Goal: Information Seeking & Learning: Learn about a topic

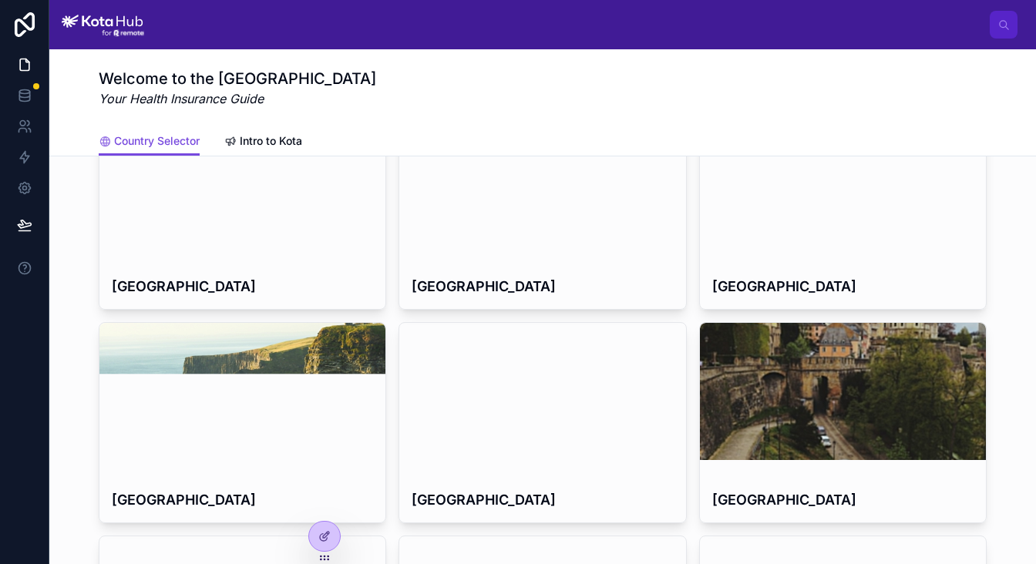
scroll to position [202, 0]
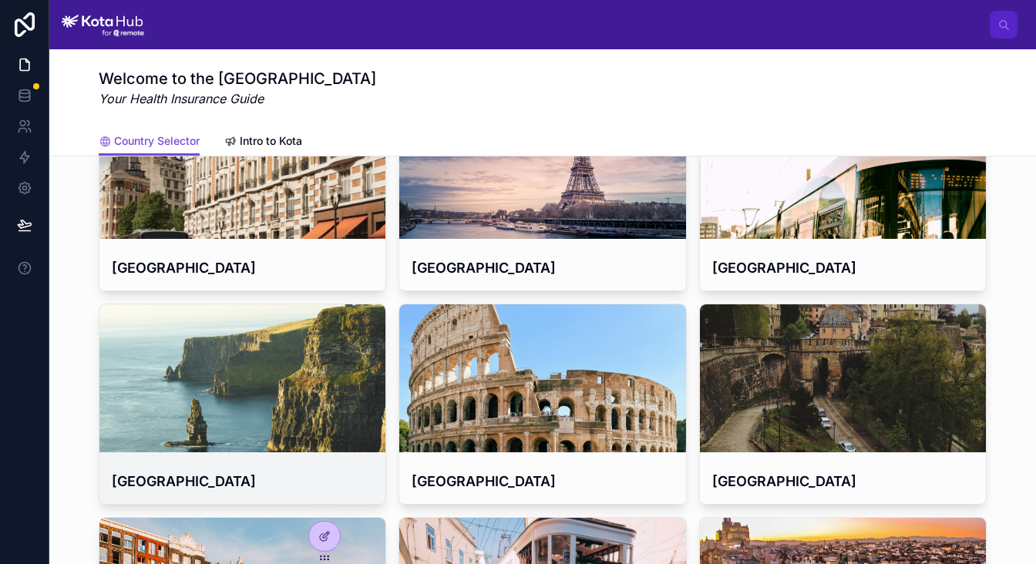
click at [310, 407] on div at bounding box center [242, 379] width 286 height 148
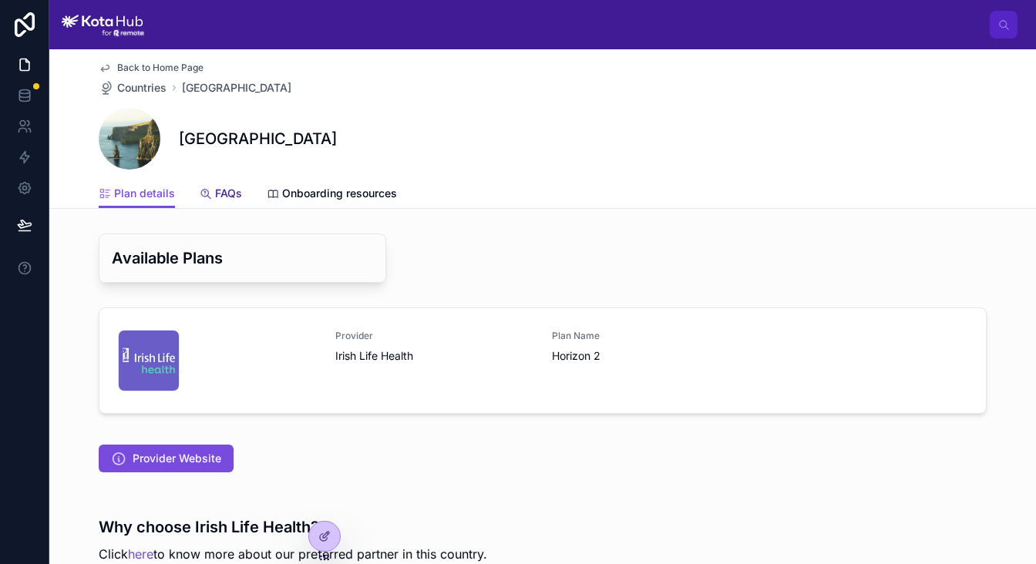
click at [221, 187] on span "FAQs" at bounding box center [228, 193] width 27 height 15
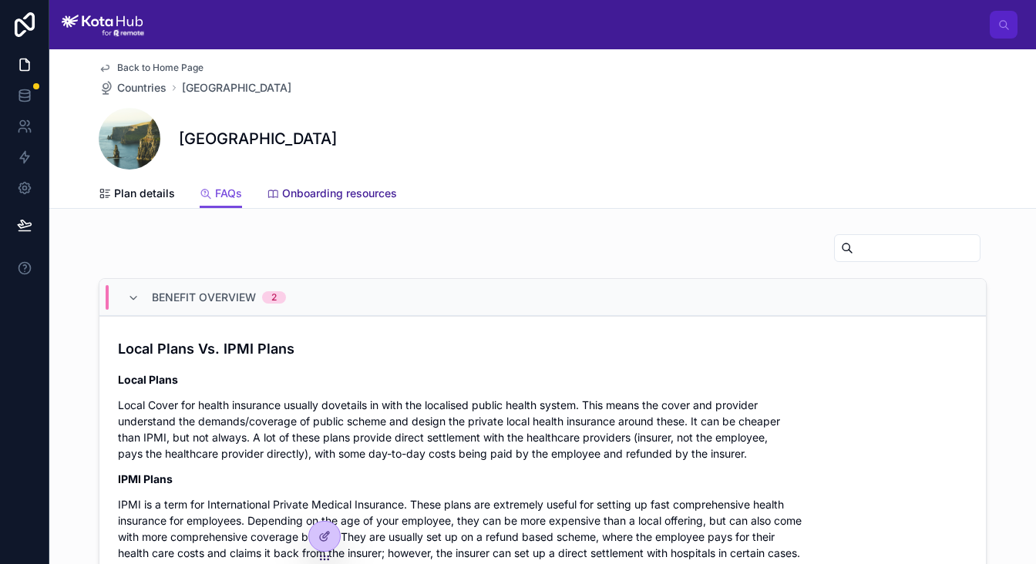
click at [351, 194] on span "Onboarding resources" at bounding box center [339, 193] width 115 height 15
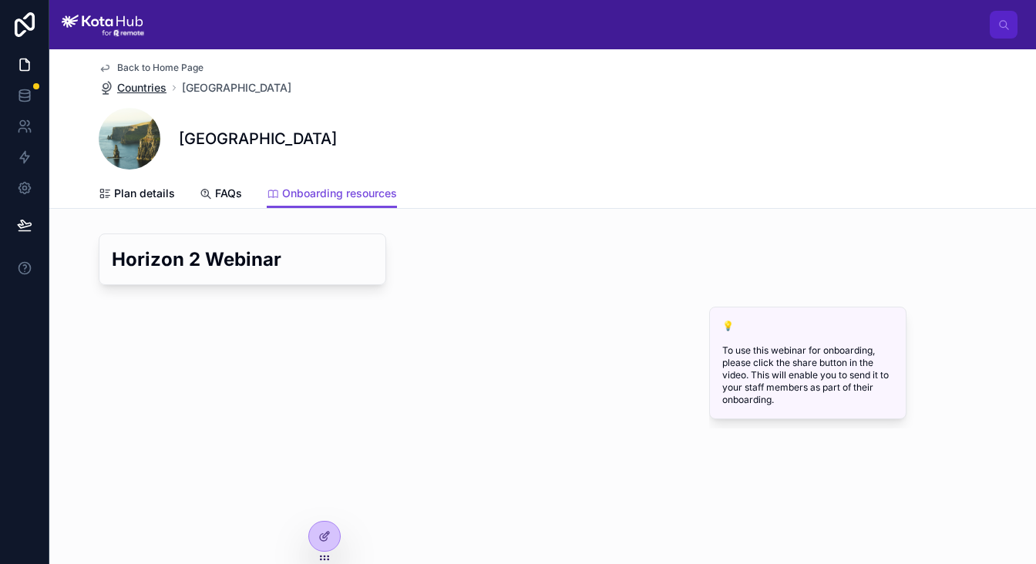
click at [139, 91] on span "Countries" at bounding box center [141, 87] width 49 height 15
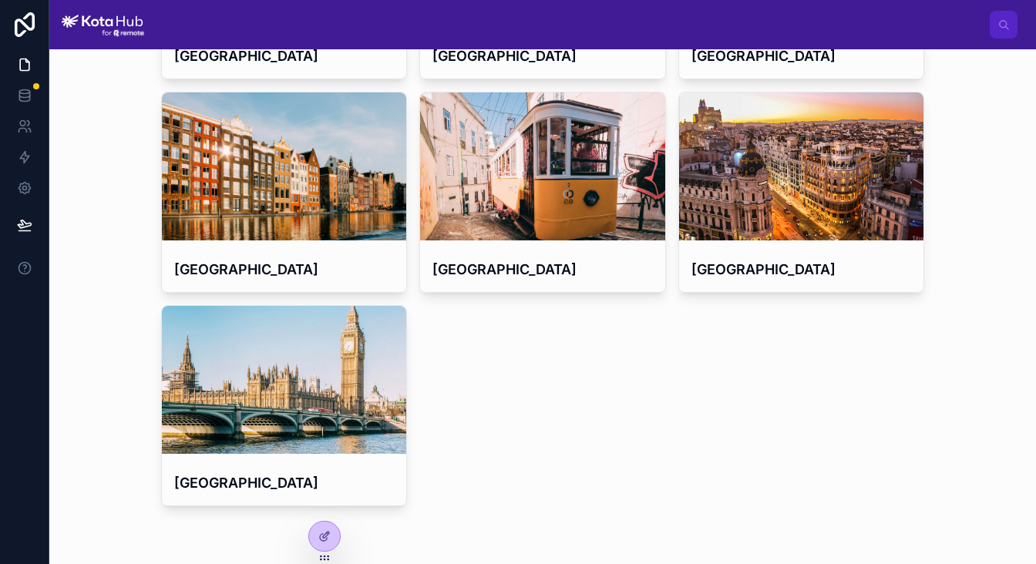
scroll to position [503, 0]
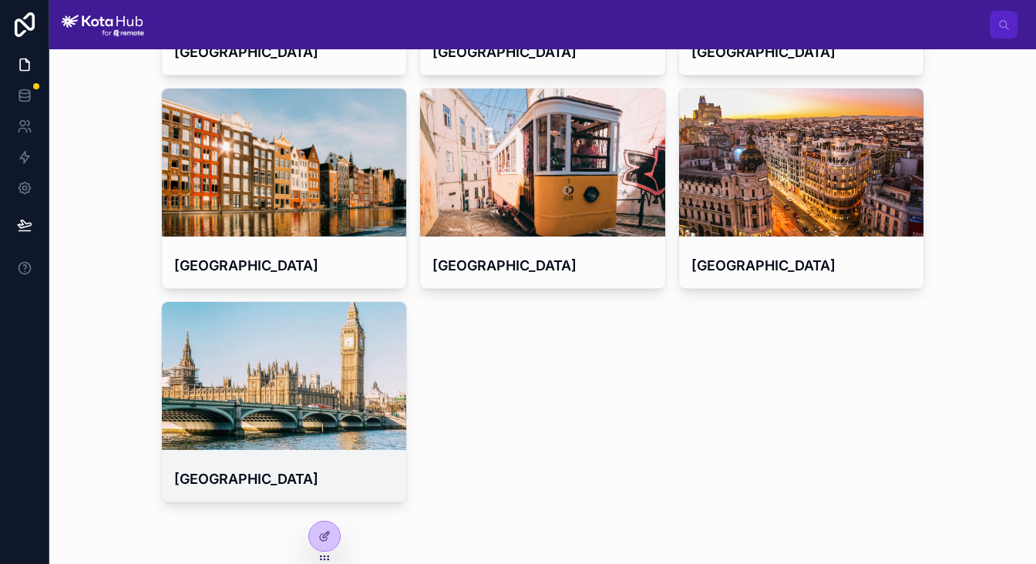
click at [366, 401] on div at bounding box center [284, 376] width 245 height 148
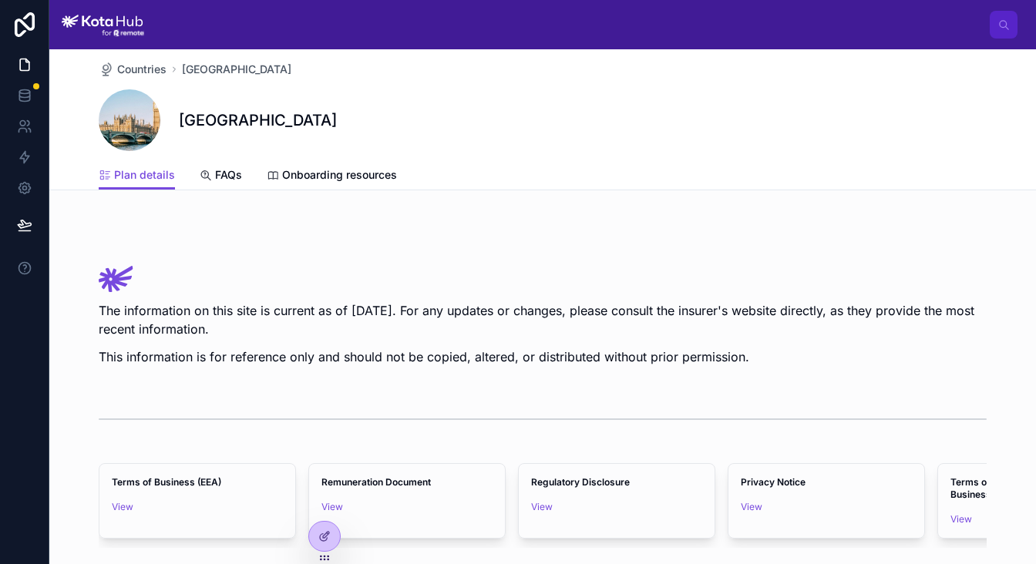
scroll to position [1309, 0]
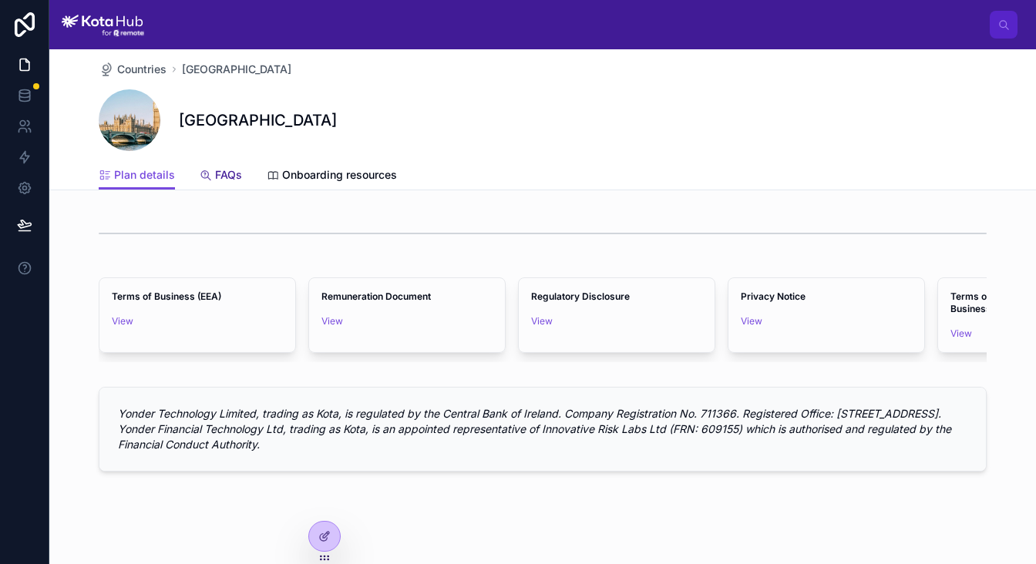
click at [222, 184] on link "FAQs" at bounding box center [221, 176] width 42 height 31
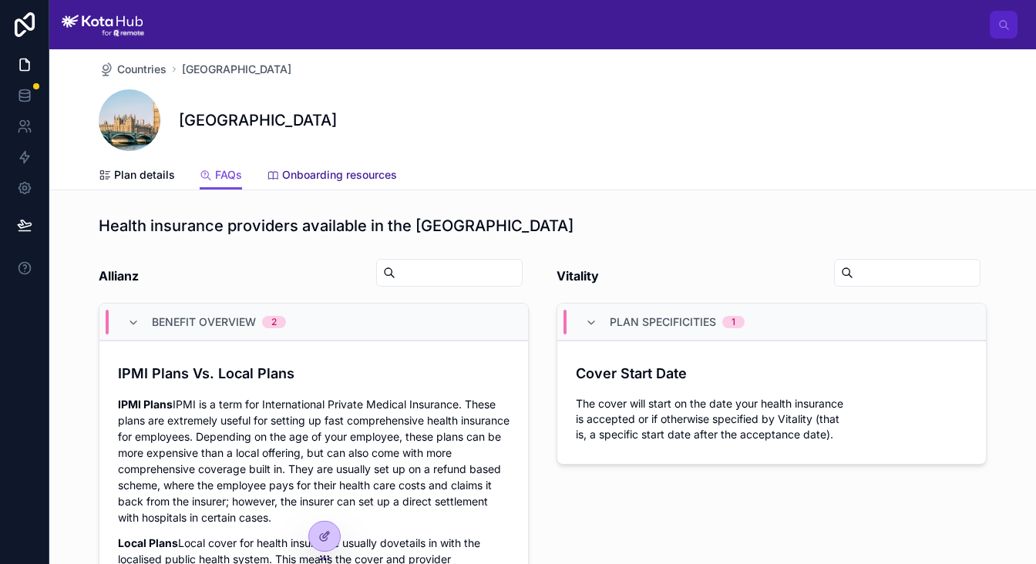
click at [322, 178] on span "Onboarding resources" at bounding box center [339, 174] width 115 height 15
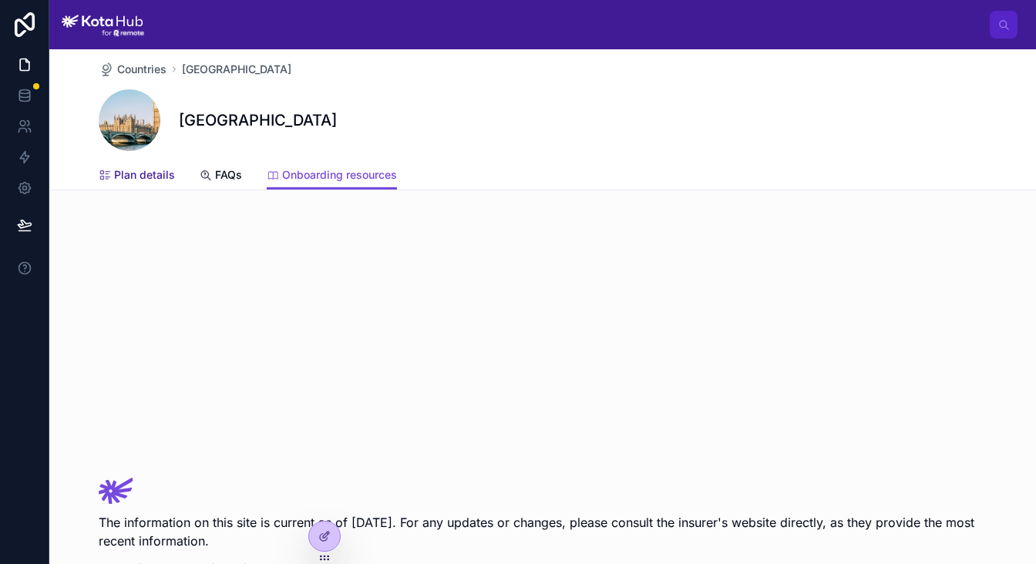
click at [152, 177] on span "Plan details" at bounding box center [144, 174] width 61 height 15
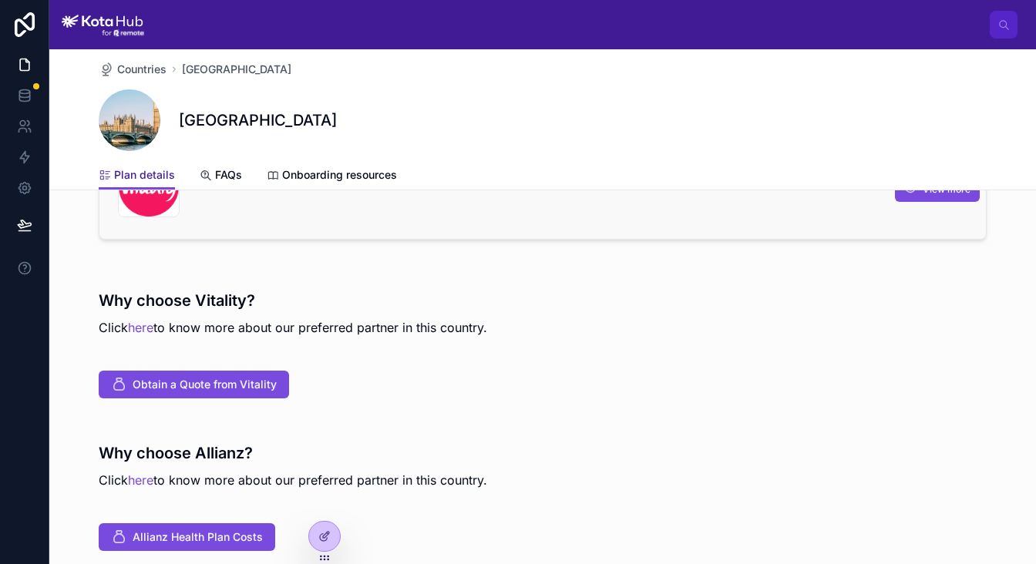
scroll to position [577, 0]
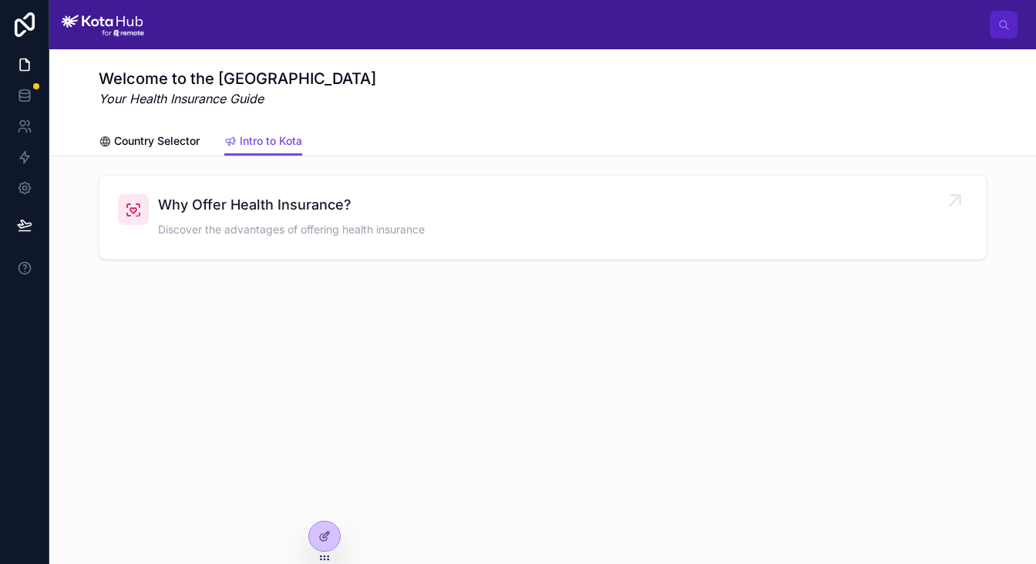
click at [536, 238] on div "Why Offer Health Insurance? Discover the advantages of offering health insurance" at bounding box center [543, 217] width 850 height 46
click at [174, 150] on link "Country Selector" at bounding box center [149, 142] width 101 height 31
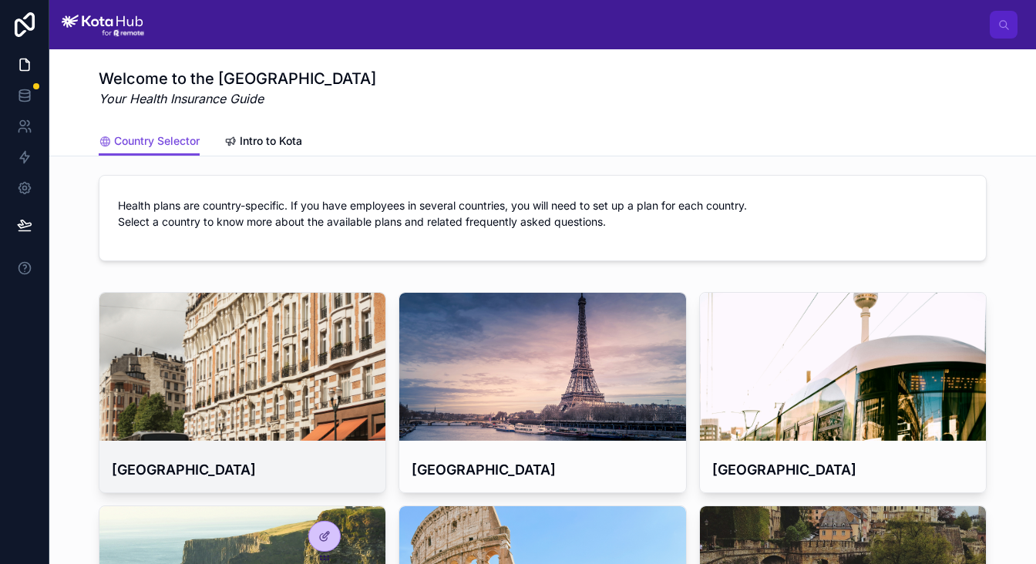
click at [292, 396] on div at bounding box center [242, 367] width 286 height 148
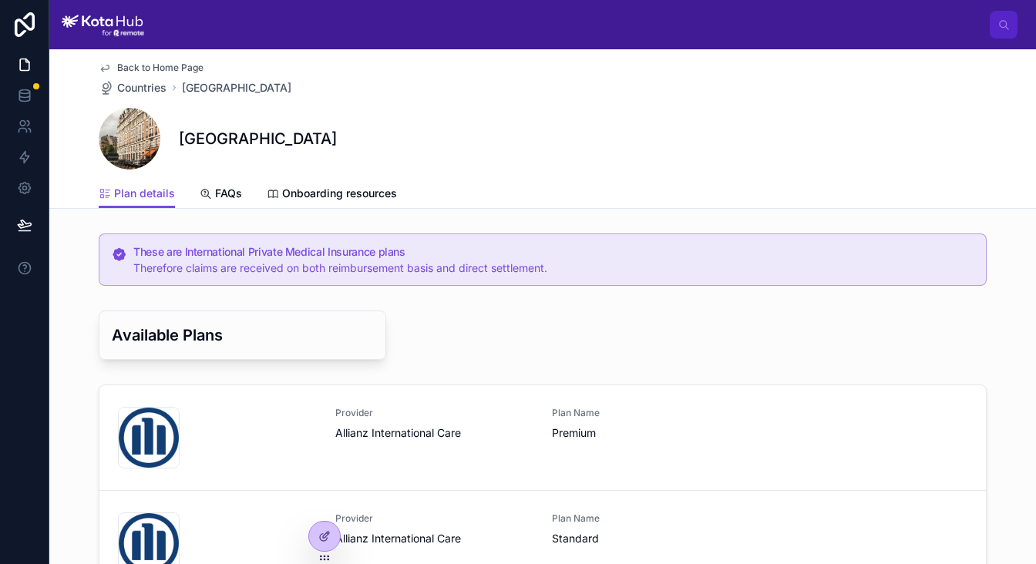
click at [139, 66] on span "Back to Home Page" at bounding box center [160, 68] width 86 height 12
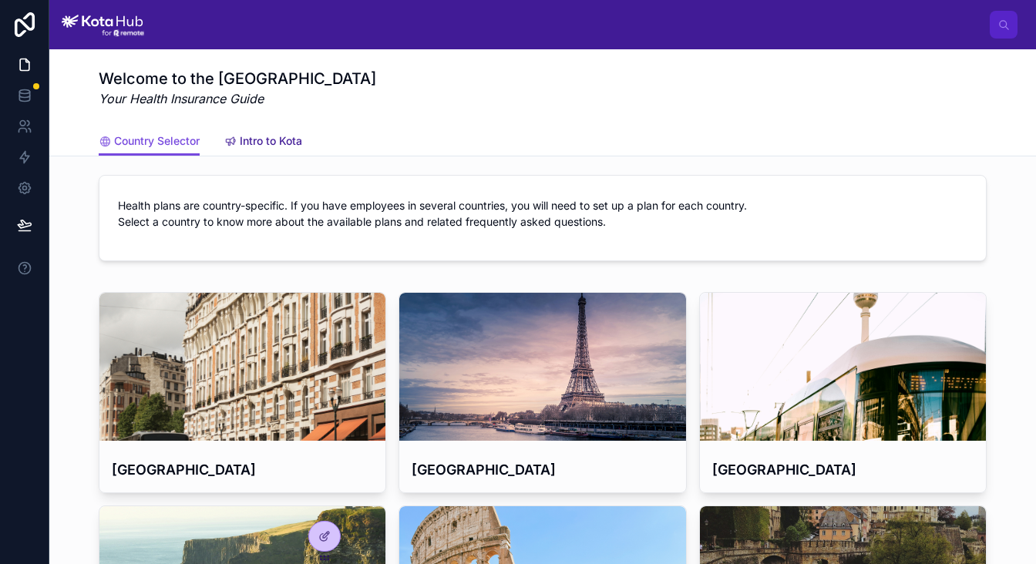
click at [262, 141] on span "Intro to Kota" at bounding box center [271, 140] width 62 height 15
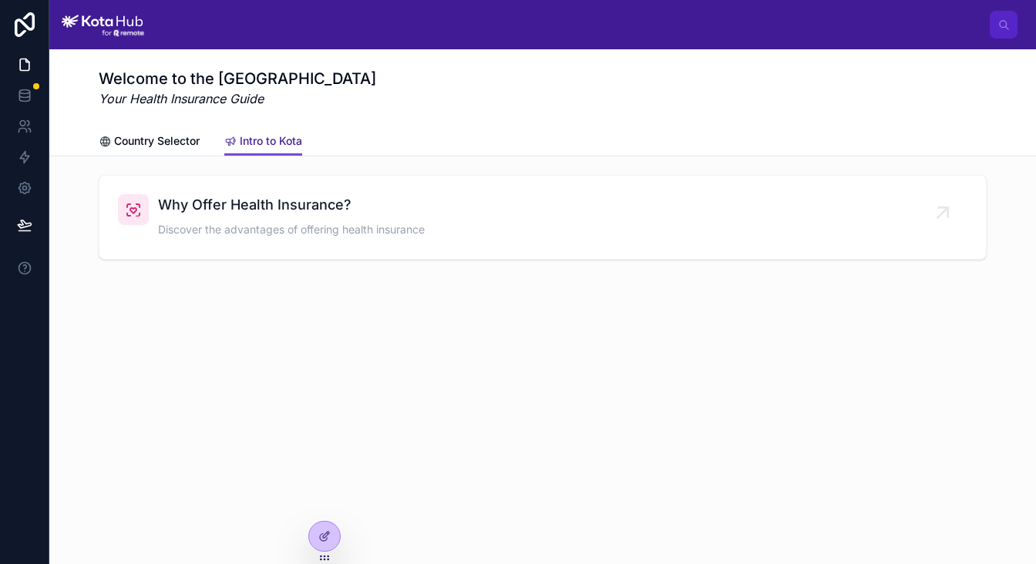
click at [278, 147] on span "Intro to Kota" at bounding box center [271, 140] width 62 height 15
click at [278, 211] on span "Why Offer Health Insurance?" at bounding box center [291, 205] width 267 height 22
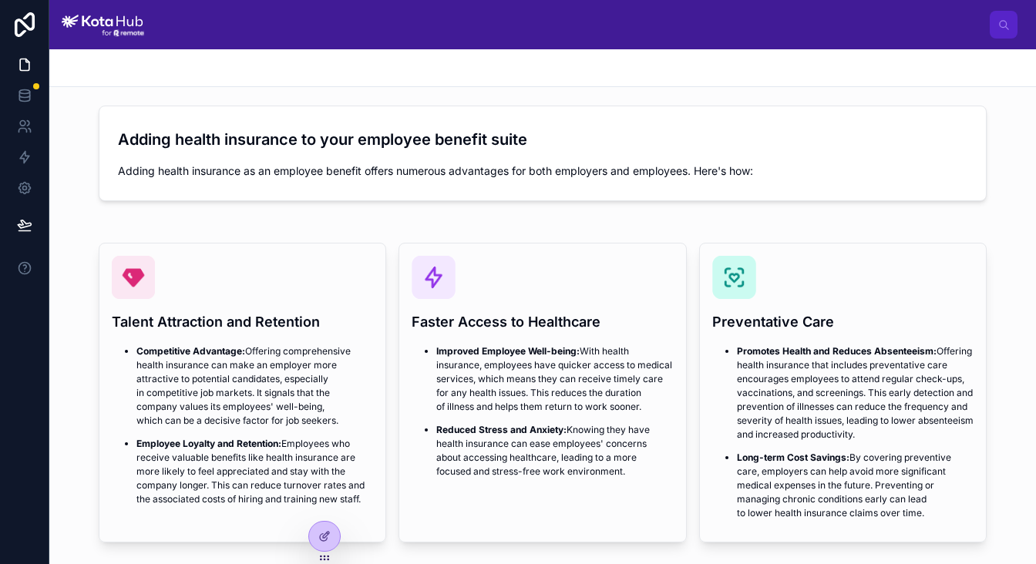
click at [118, 40] on div at bounding box center [103, 24] width 83 height 49
click at [121, 37] on div at bounding box center [103, 24] width 83 height 49
click at [110, 12] on img at bounding box center [103, 24] width 83 height 25
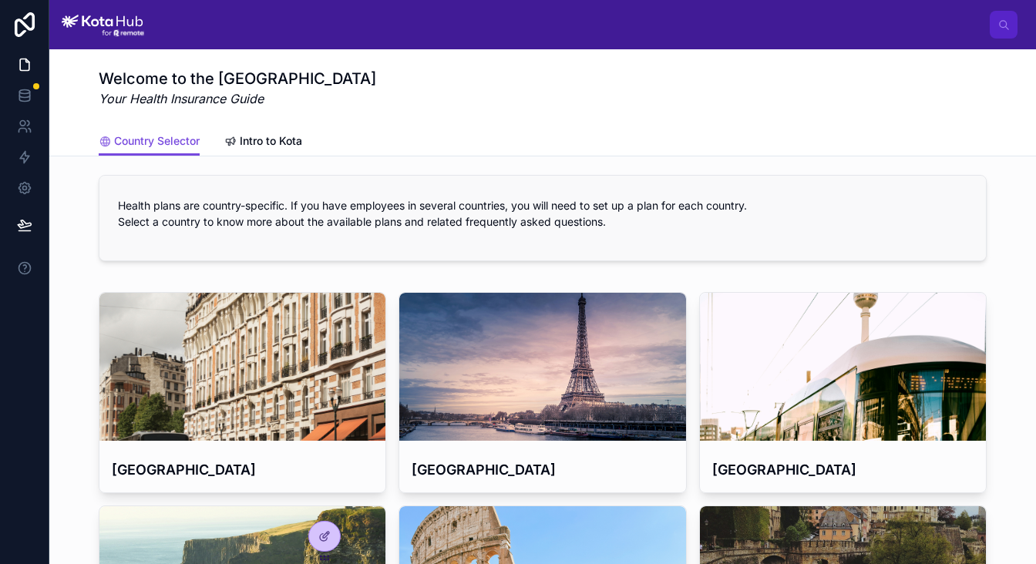
click at [278, 236] on span "Health plans are country-specific. If you have employees in several countries, …" at bounding box center [543, 218] width 850 height 42
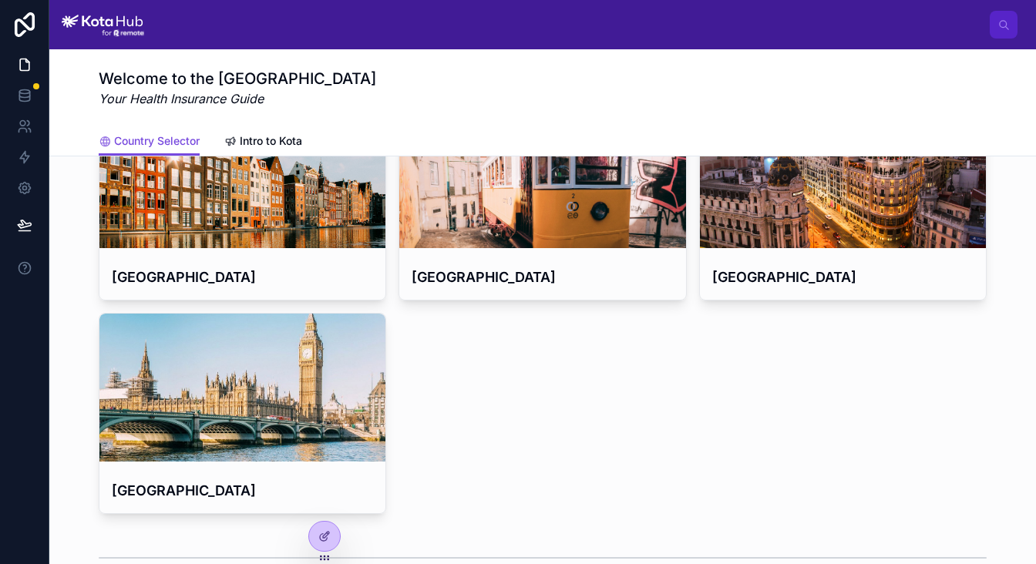
scroll to position [733, 0]
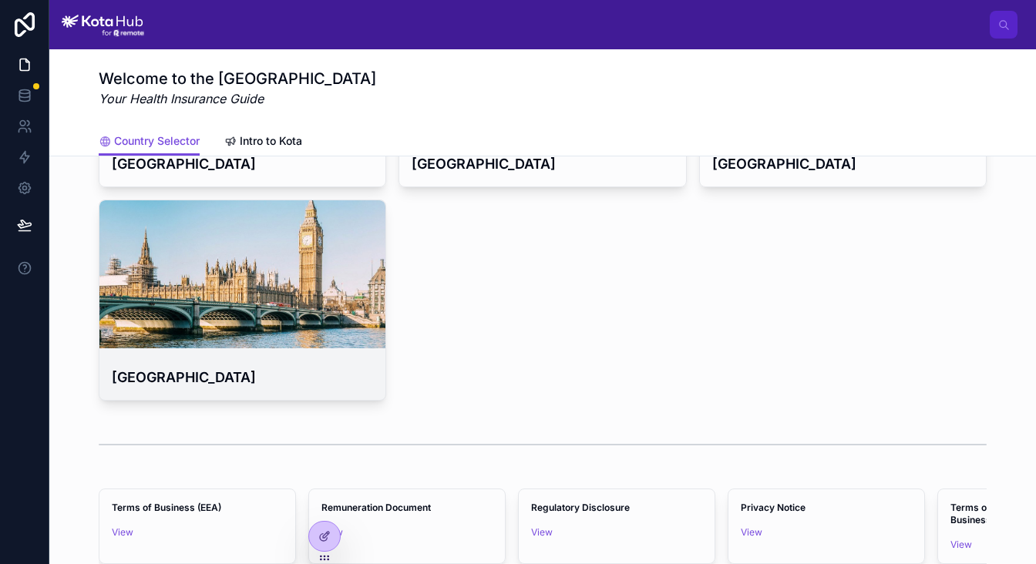
click at [302, 341] on div at bounding box center [242, 274] width 286 height 148
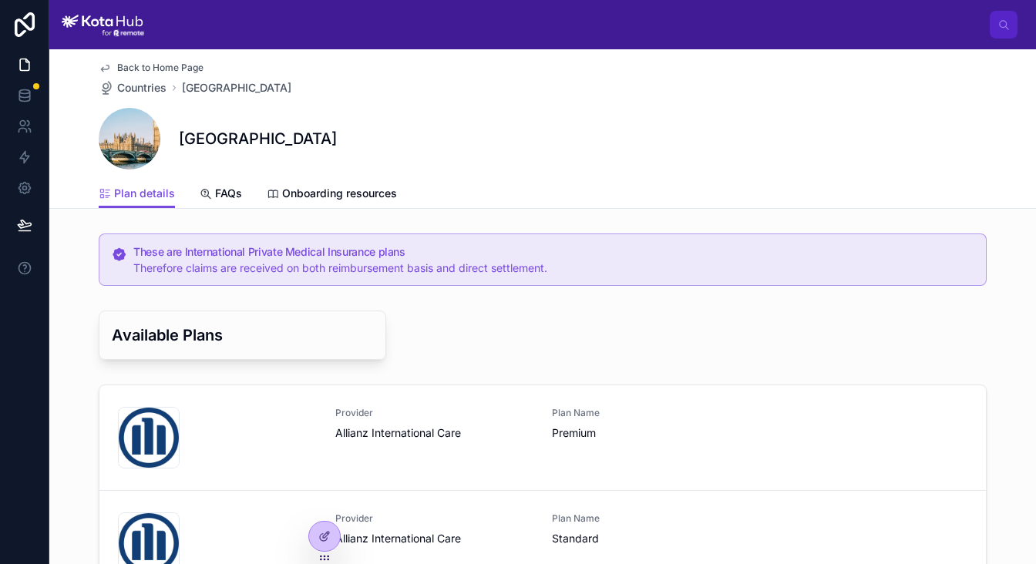
scroll to position [16, 0]
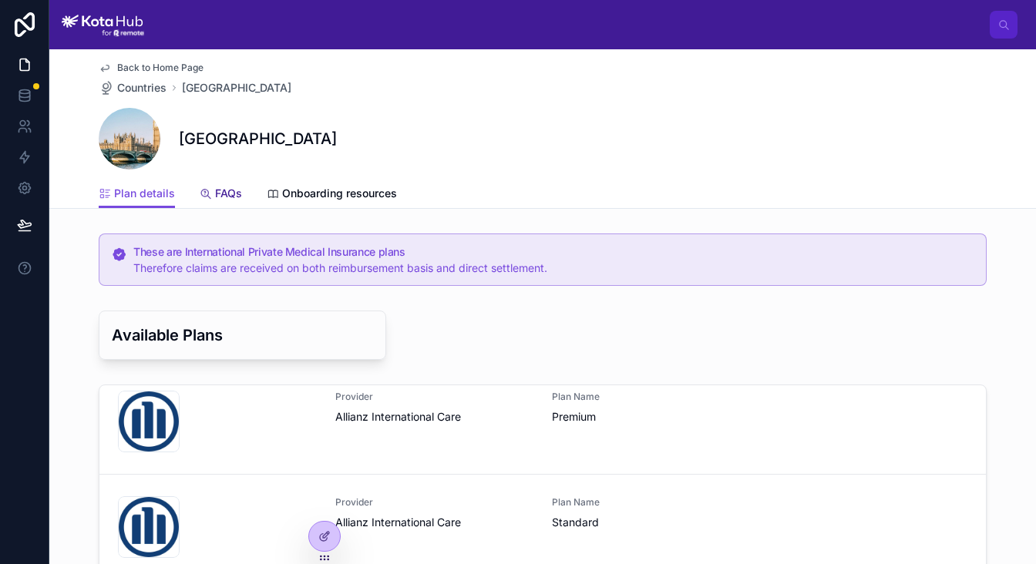
click at [227, 203] on link "FAQs" at bounding box center [221, 195] width 42 height 31
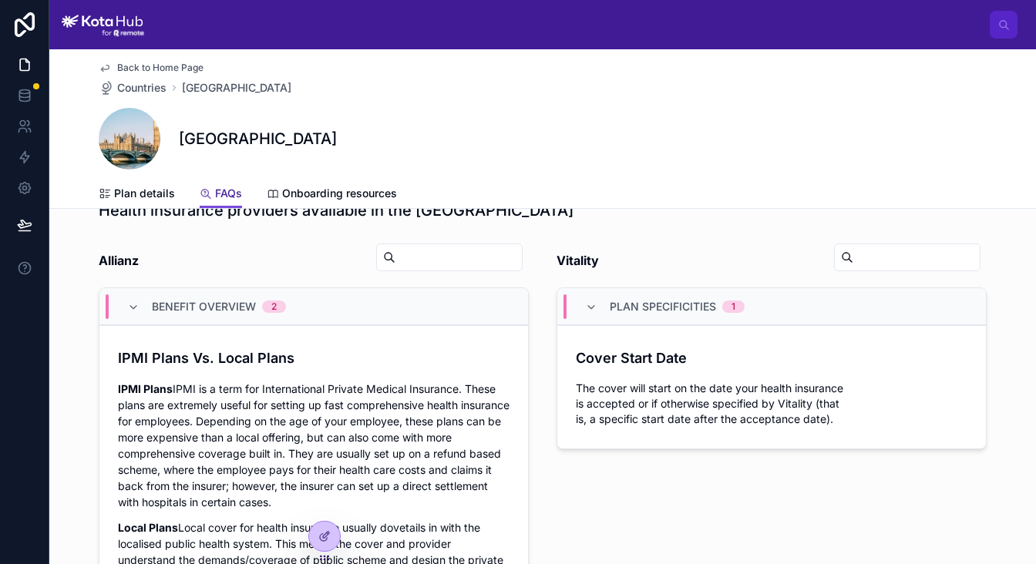
scroll to position [45, 0]
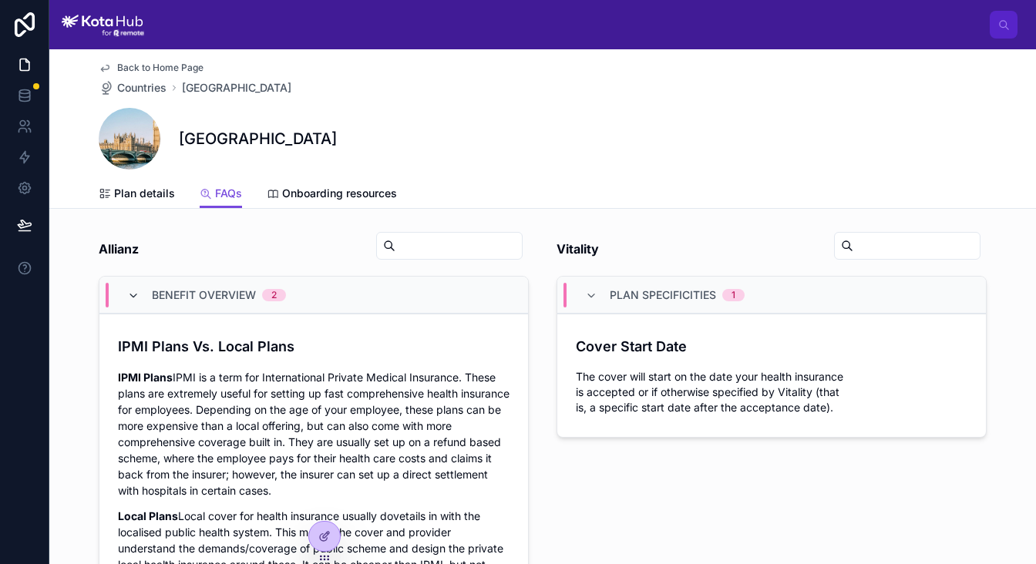
click at [135, 298] on icon at bounding box center [133, 296] width 12 height 12
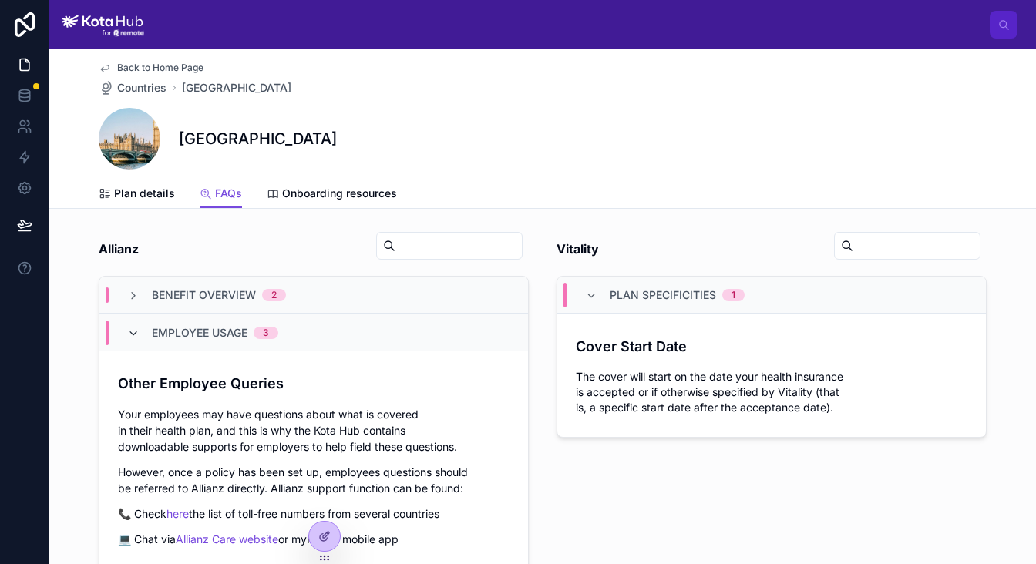
click at [133, 338] on icon at bounding box center [133, 334] width 12 height 12
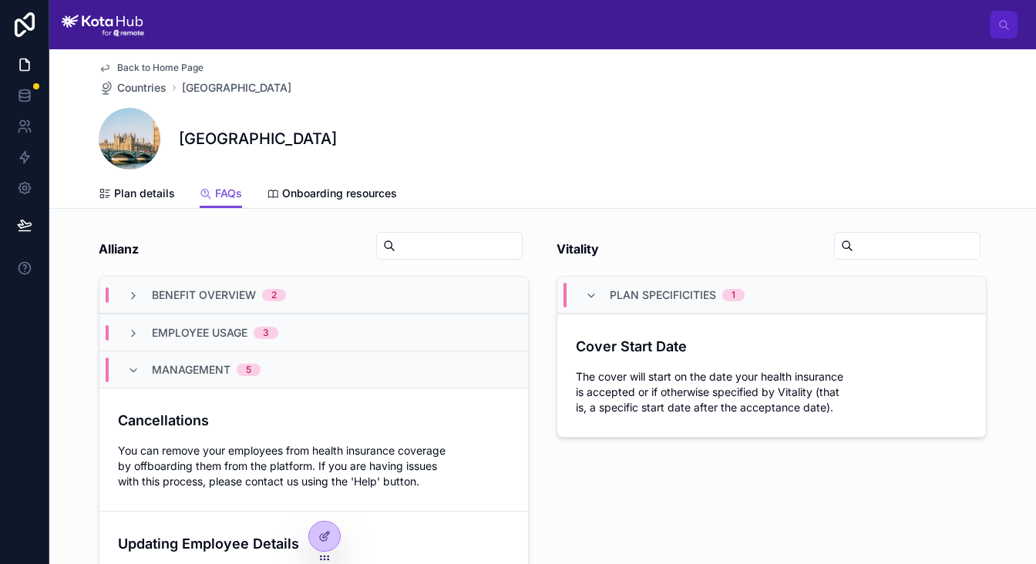
click at [133, 362] on div "Management 5" at bounding box center [193, 370] width 133 height 25
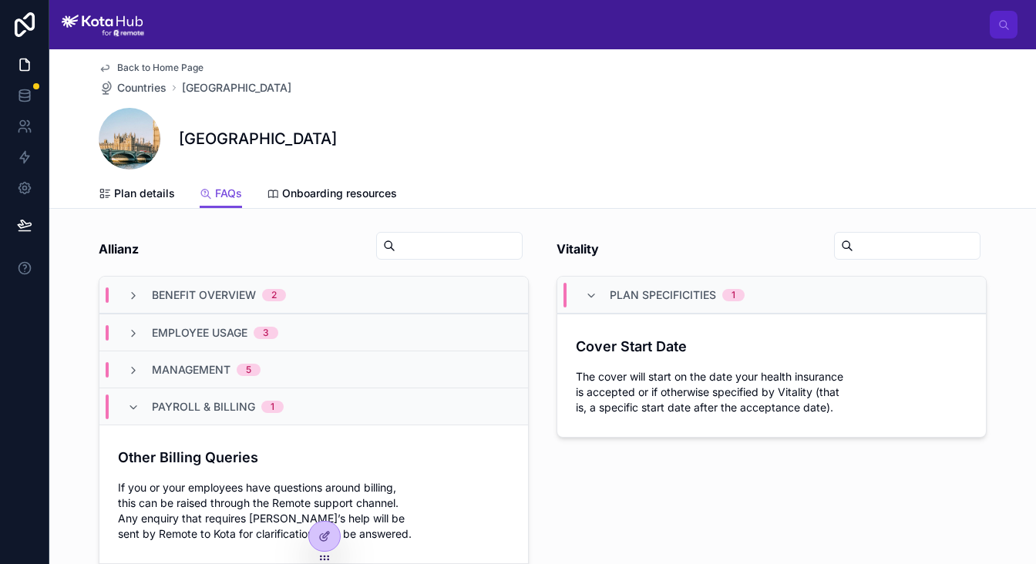
click at [138, 419] on div "Payroll & Billing 1" at bounding box center [313, 406] width 429 height 37
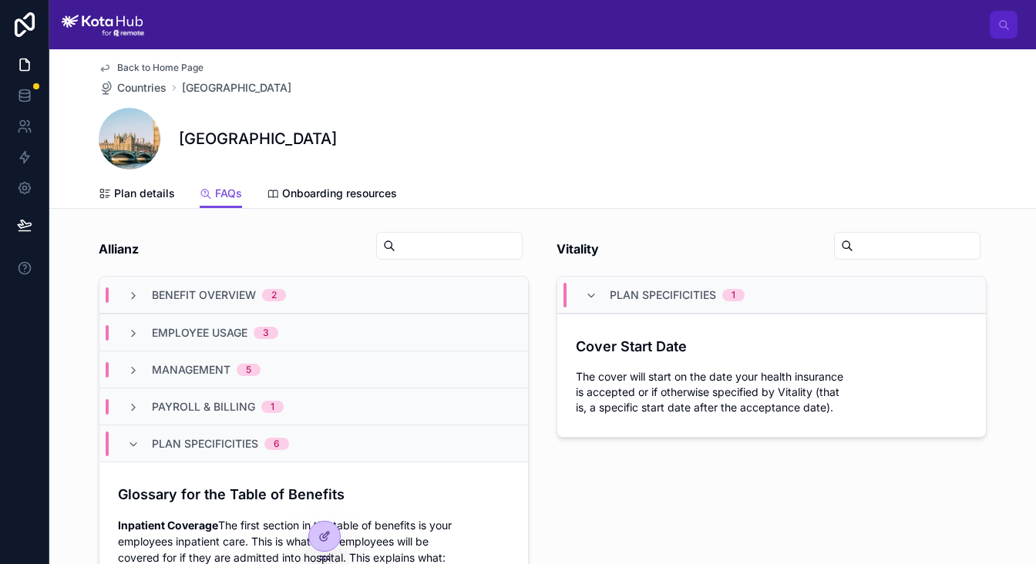
click at [141, 438] on div "Plan Specificities 6" at bounding box center [208, 444] width 162 height 25
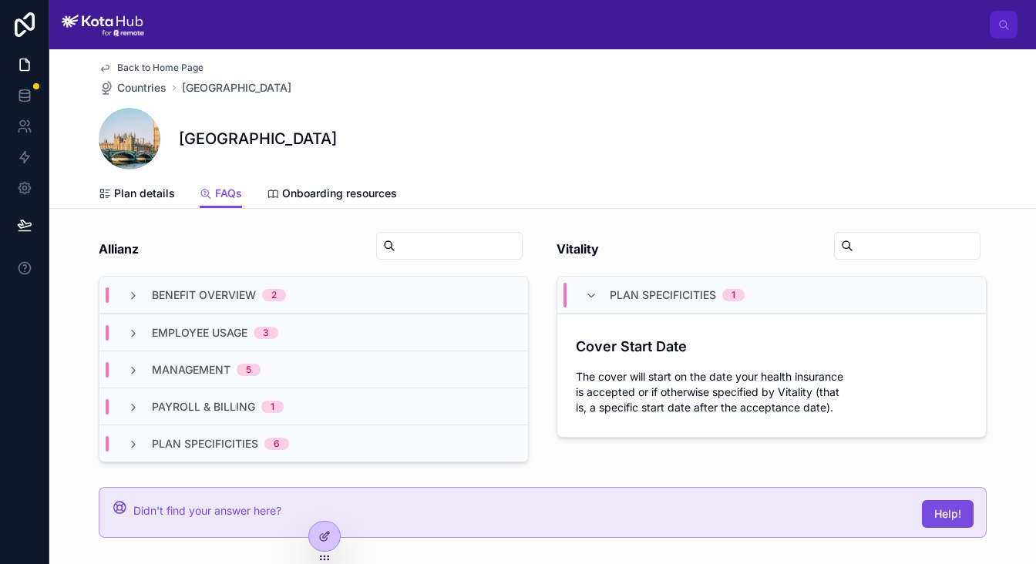
click at [582, 298] on div "Plan Specificities 1" at bounding box center [665, 295] width 197 height 25
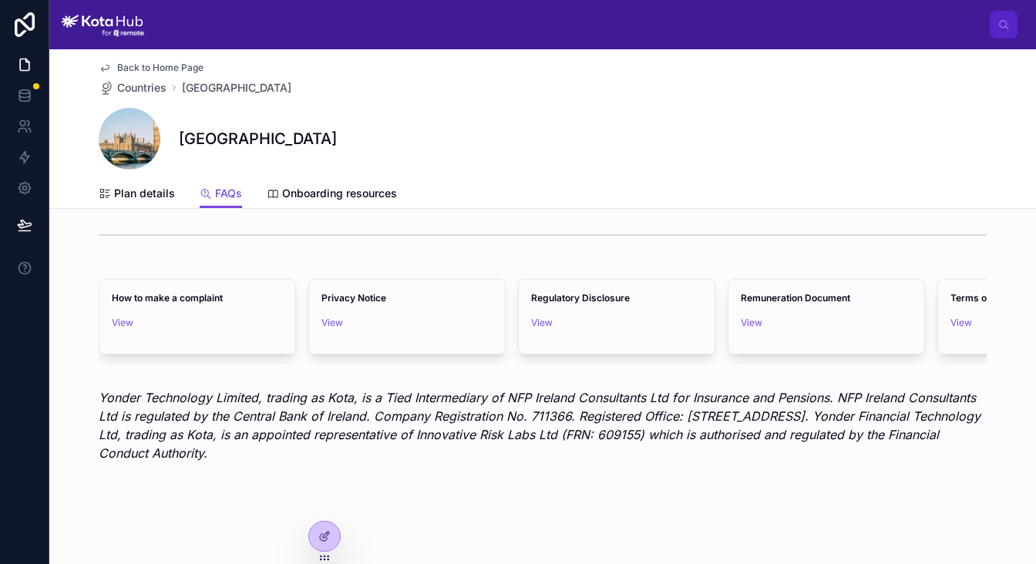
scroll to position [0, 0]
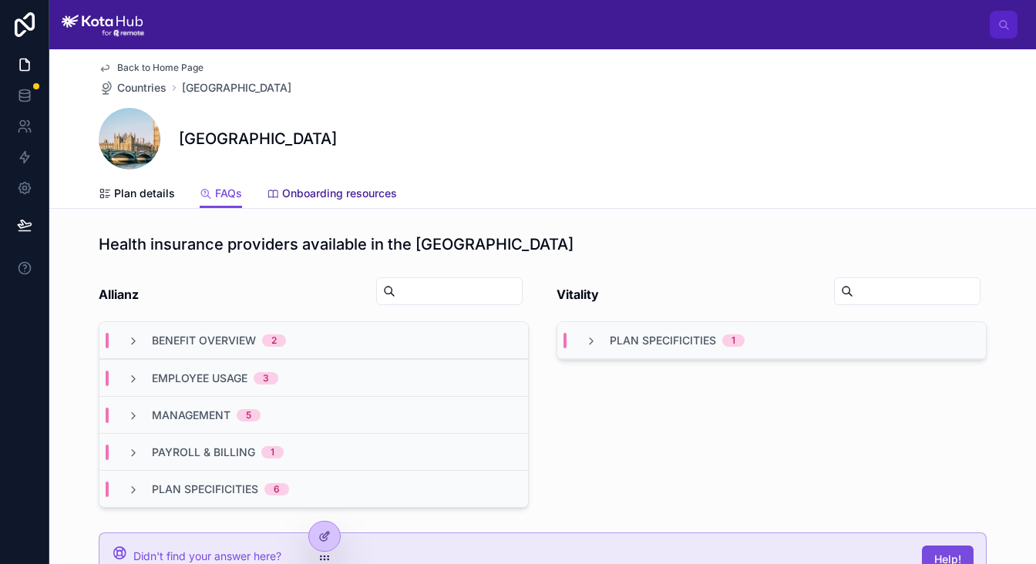
click at [318, 187] on span "Onboarding resources" at bounding box center [339, 193] width 115 height 15
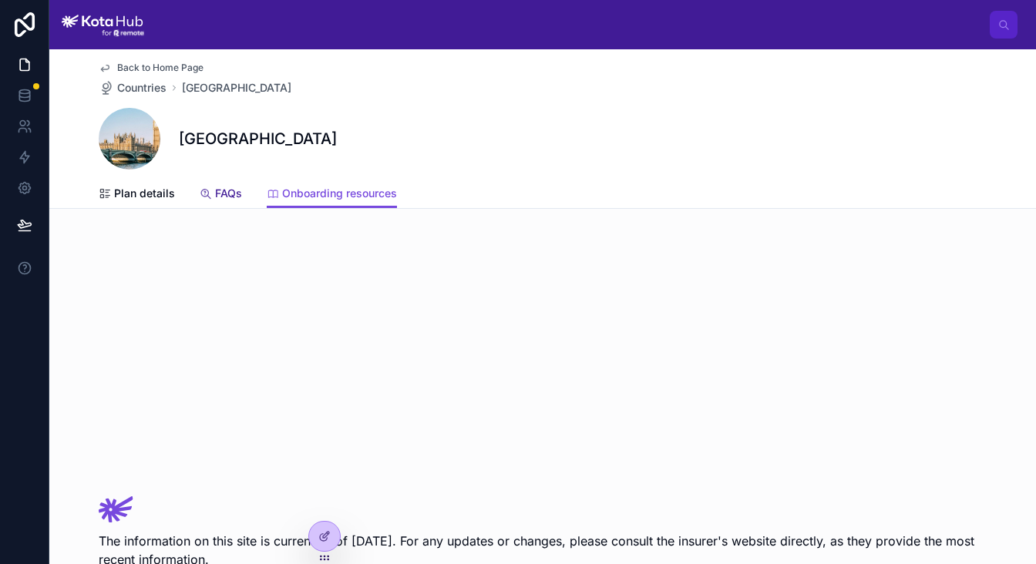
click at [229, 194] on span "FAQs" at bounding box center [228, 193] width 27 height 15
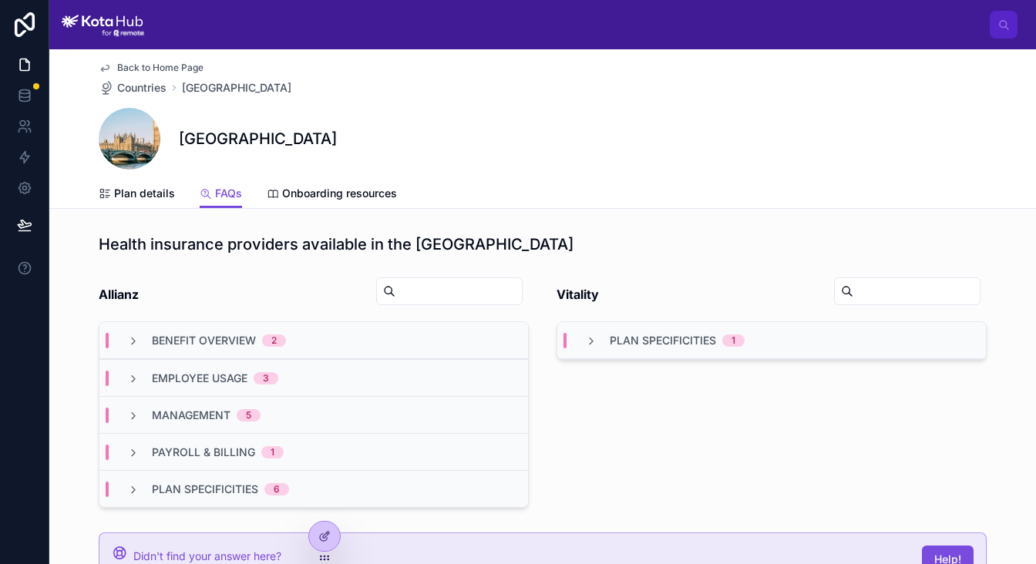
click at [205, 332] on div "Benefit Overview 2" at bounding box center [313, 340] width 429 height 37
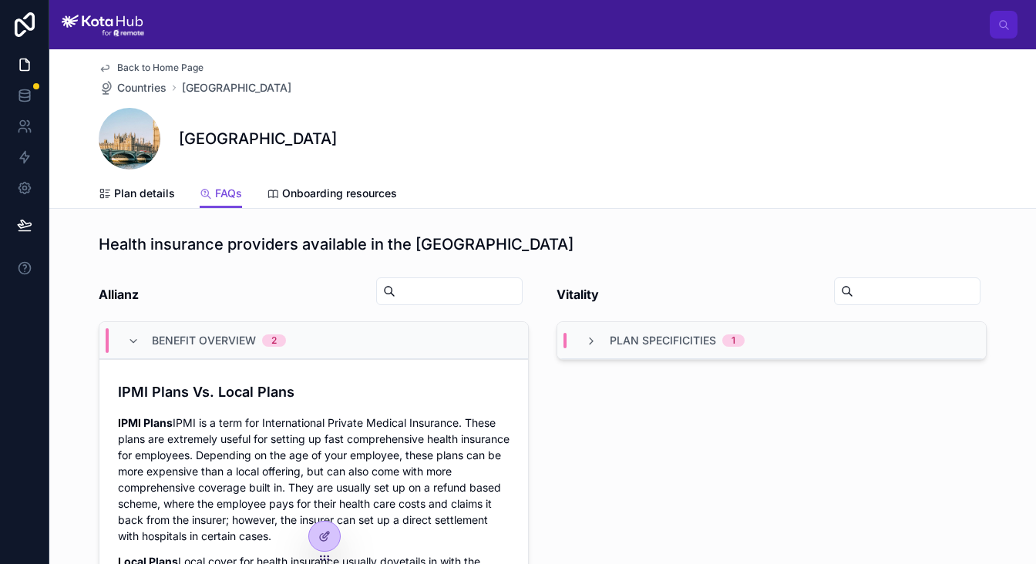
click at [201, 340] on span "Benefit Overview" at bounding box center [204, 340] width 104 height 15
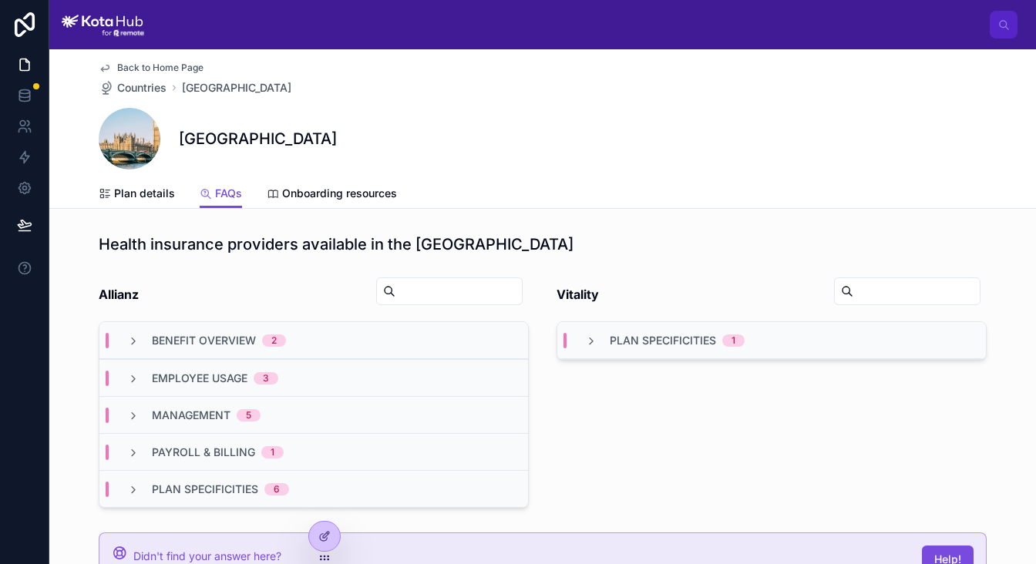
click at [202, 396] on div "Management 5" at bounding box center [313, 414] width 429 height 37
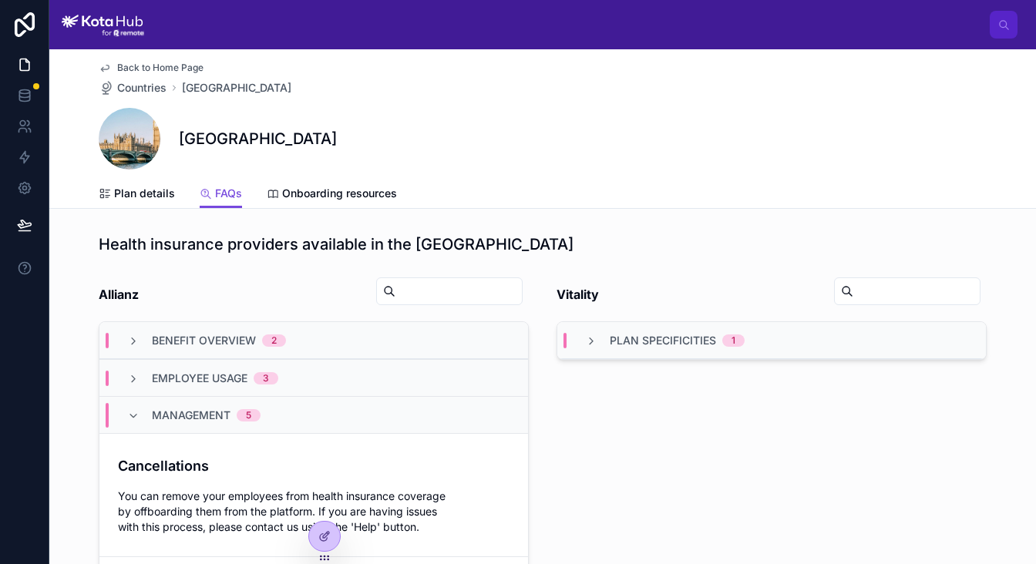
click at [202, 396] on div "Management 5" at bounding box center [313, 414] width 429 height 37
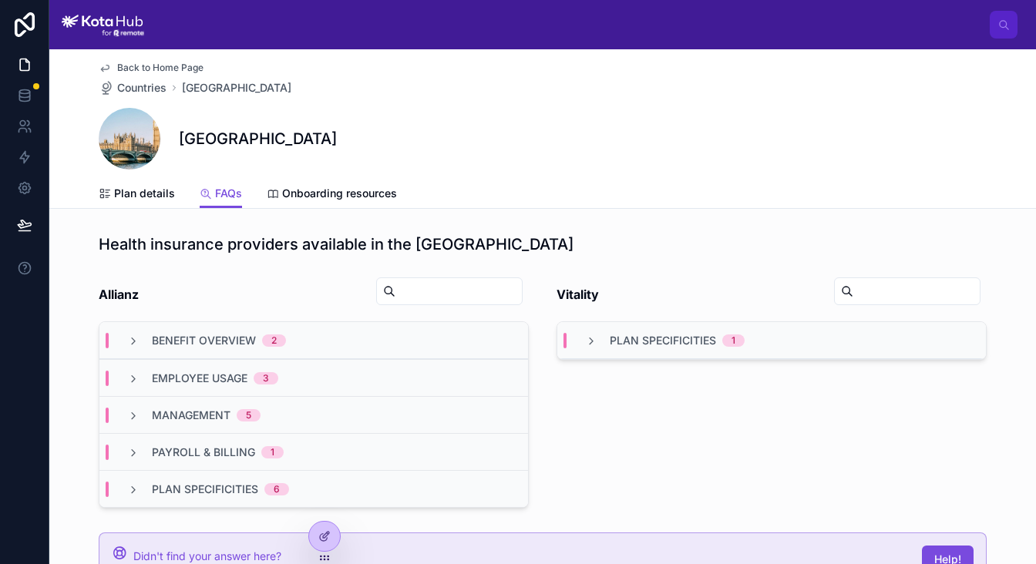
click at [216, 382] on span "Employee Usage" at bounding box center [200, 378] width 96 height 15
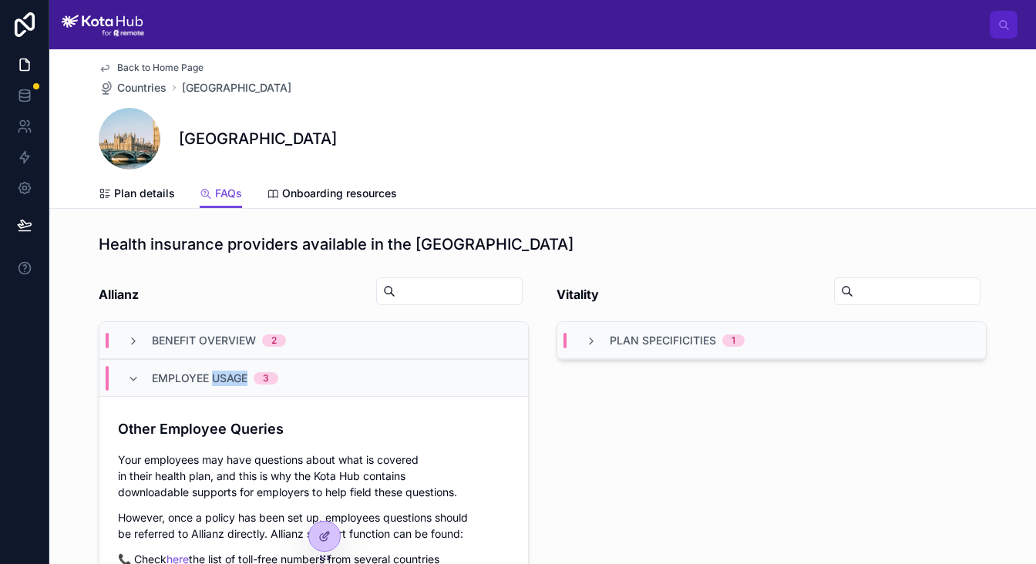
click at [216, 382] on span "Employee Usage" at bounding box center [200, 378] width 96 height 15
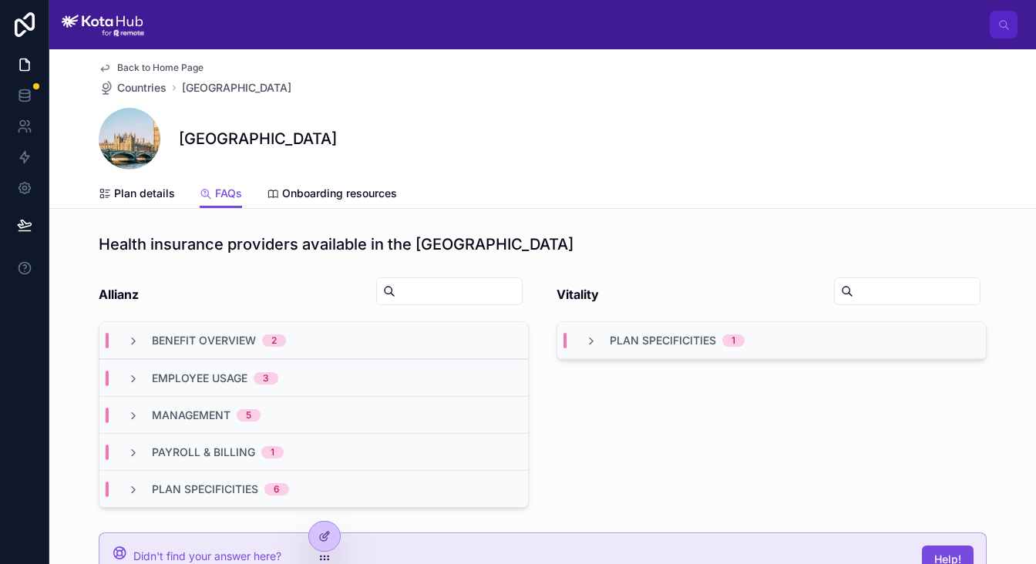
click at [222, 420] on span "Management" at bounding box center [191, 415] width 79 height 15
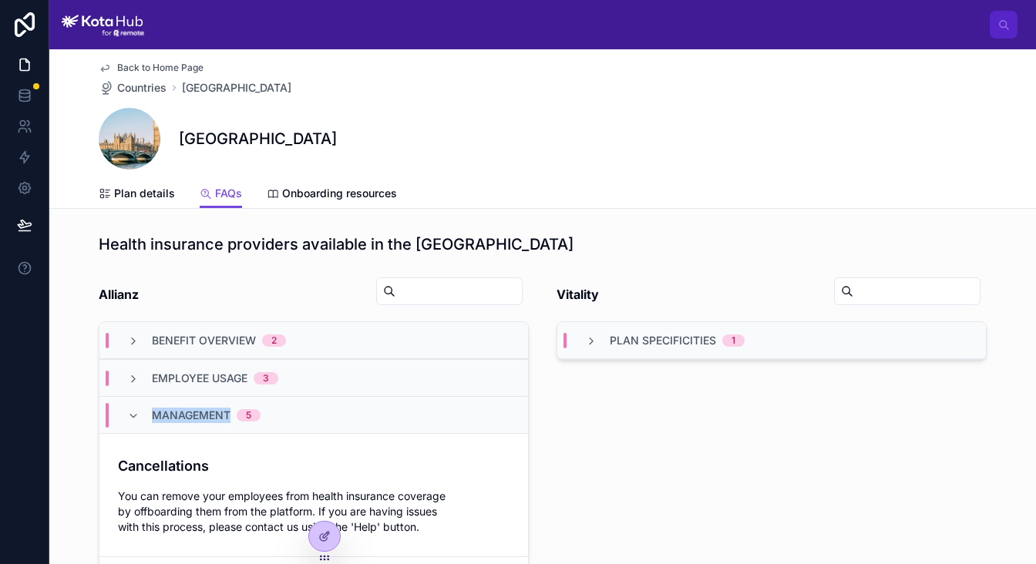
click at [222, 420] on span "Management" at bounding box center [191, 415] width 79 height 15
